Goal: Transaction & Acquisition: Download file/media

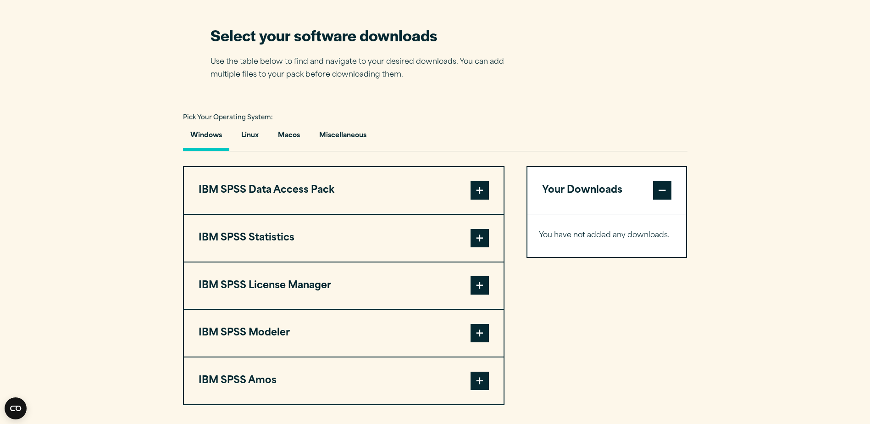
scroll to position [596, 0]
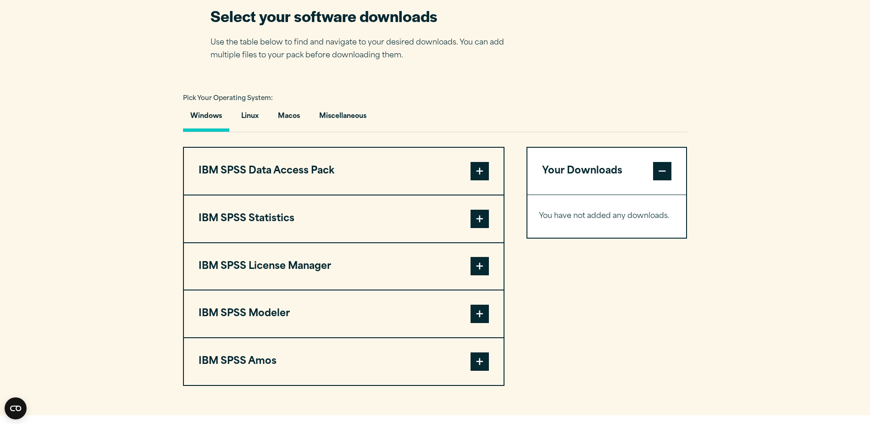
click at [484, 219] on span at bounding box center [479, 219] width 18 height 18
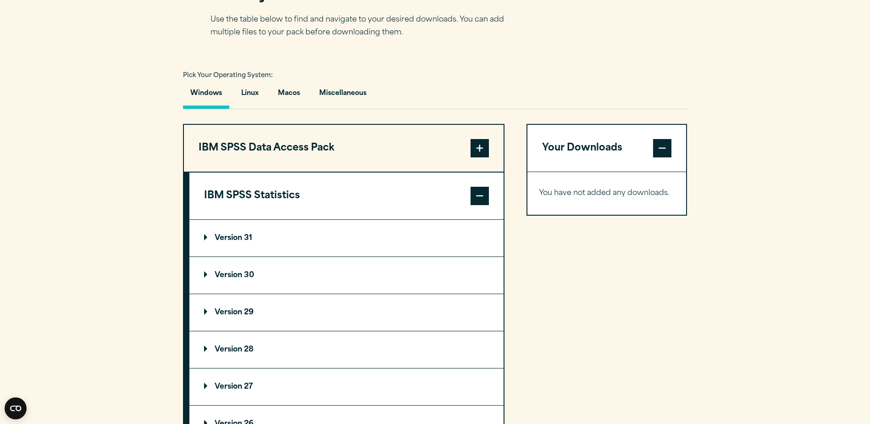
scroll to position [734, 0]
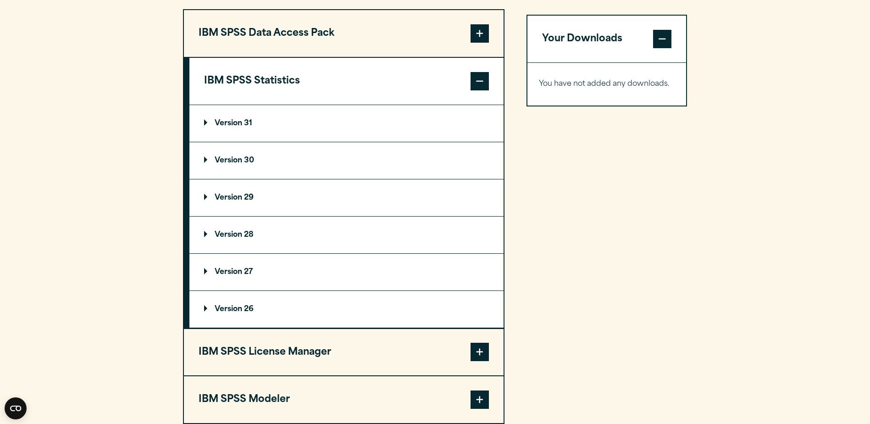
click at [237, 156] on summary "Version 30" at bounding box center [346, 160] width 314 height 37
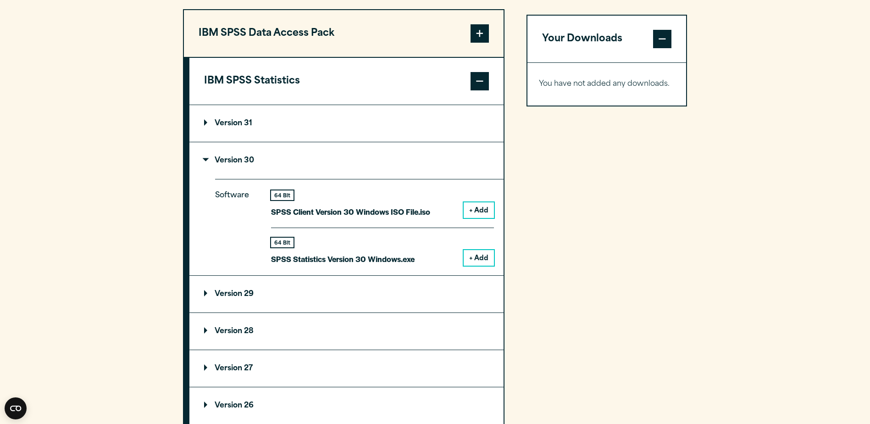
click at [476, 256] on button "+ Add" at bounding box center [478, 258] width 30 height 16
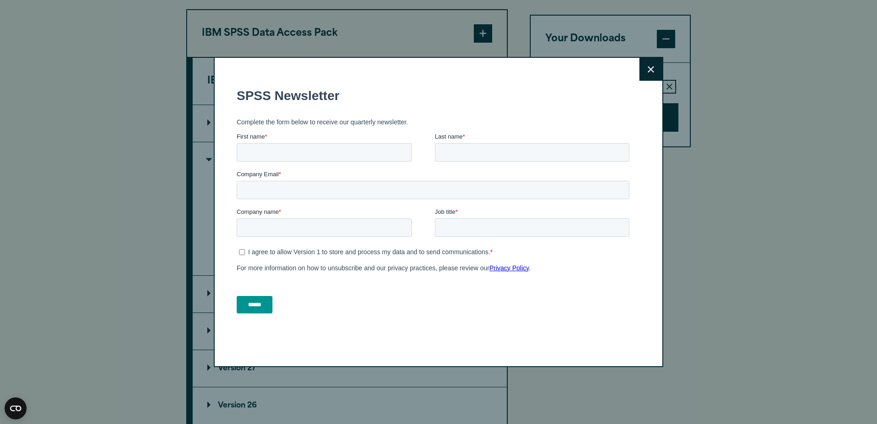
click at [651, 68] on button "Close" at bounding box center [650, 69] width 23 height 23
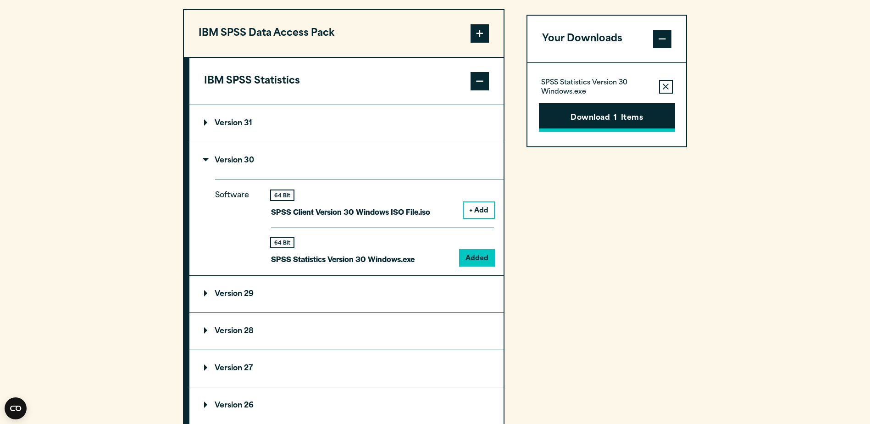
click at [580, 116] on button "Download 1 Items" at bounding box center [607, 117] width 136 height 28
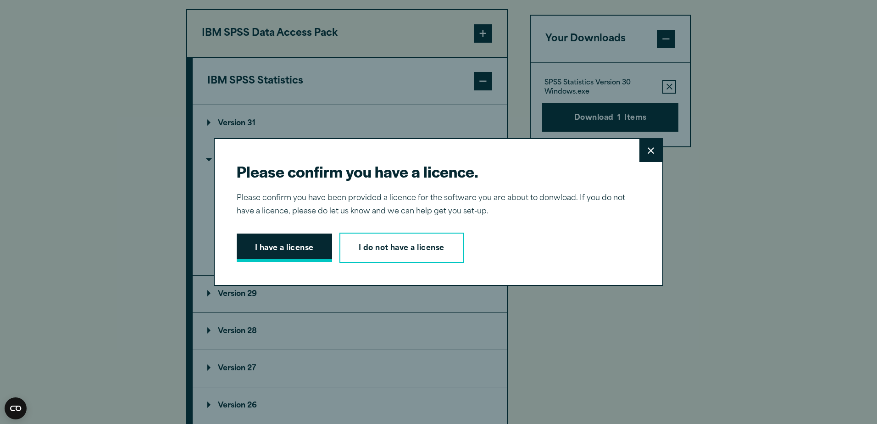
click at [277, 246] on button "I have a license" at bounding box center [284, 247] width 95 height 28
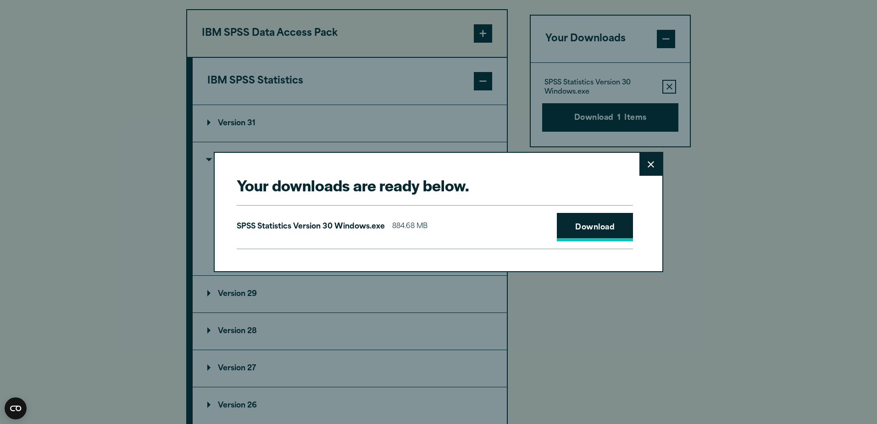
click at [610, 232] on link "Download" at bounding box center [595, 227] width 76 height 28
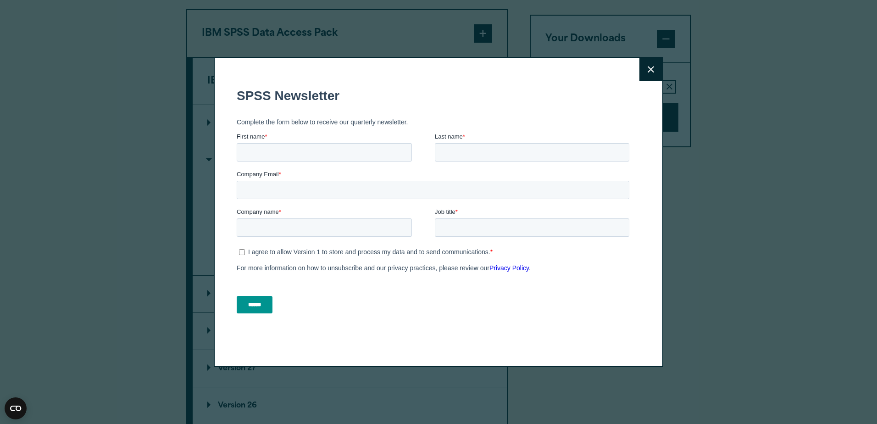
click at [650, 67] on icon at bounding box center [650, 69] width 6 height 7
